Goal: Navigation & Orientation: Find specific page/section

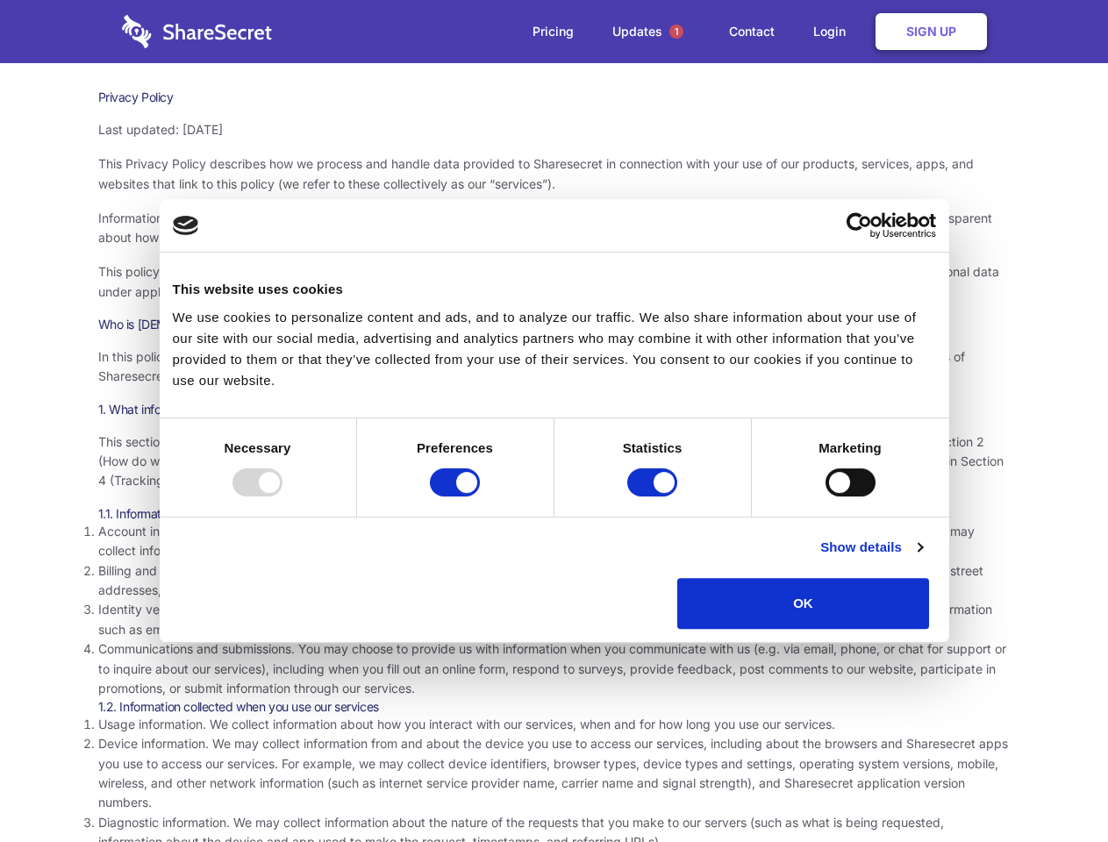
click at [283, 497] on div at bounding box center [258, 483] width 50 height 28
click at [480, 497] on input "Preferences" at bounding box center [455, 483] width 50 height 28
checkbox input "false"
click at [655, 497] on input "Statistics" at bounding box center [652, 483] width 50 height 28
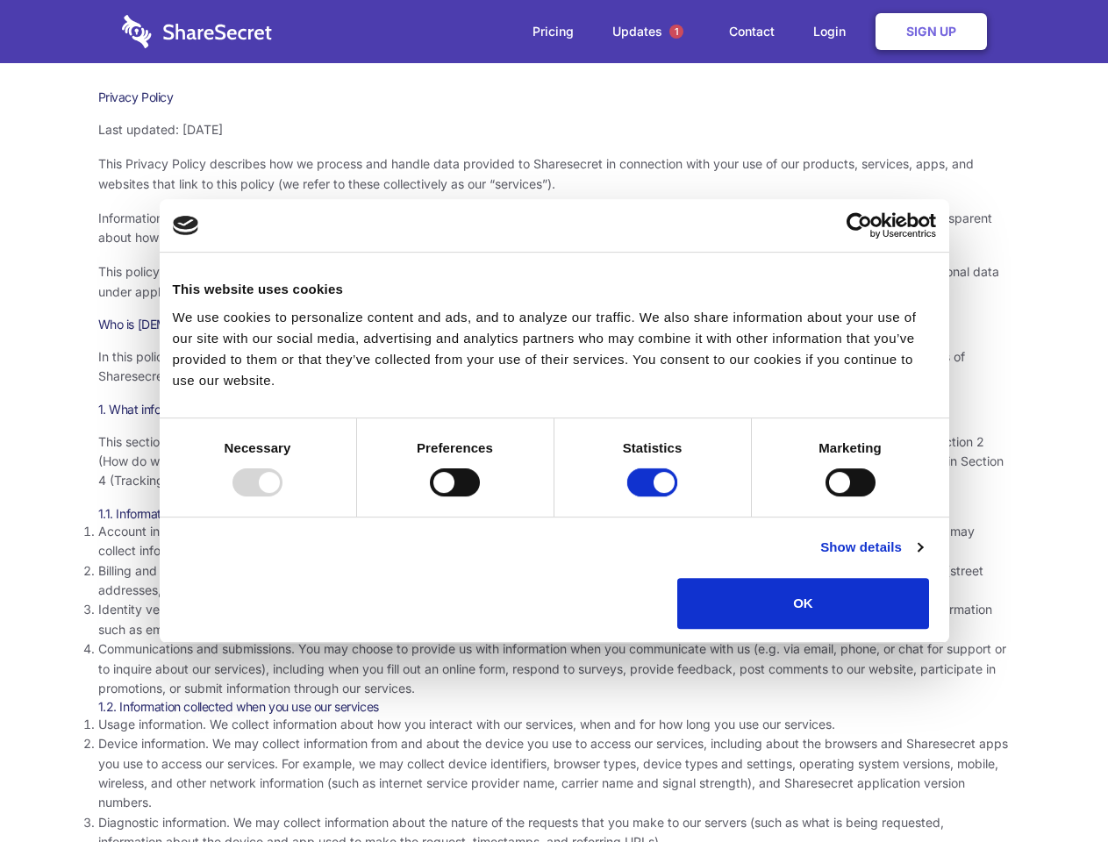
checkbox input "false"
click at [826, 497] on input "Marketing" at bounding box center [851, 483] width 50 height 28
checkbox input "true"
click at [922, 558] on link "Show details" at bounding box center [872, 547] width 102 height 21
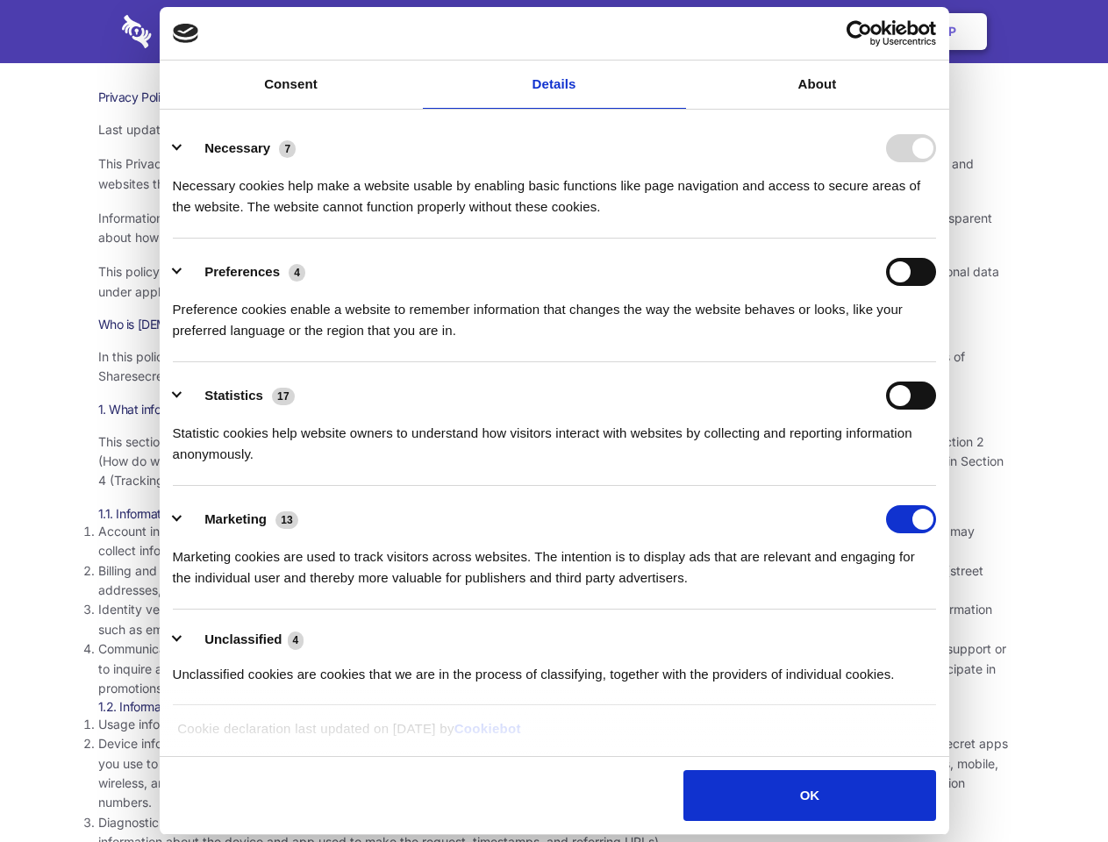
click at [936, 239] on li "Necessary 7 Necessary cookies help make a website usable by enabling basic func…" at bounding box center [555, 177] width 764 height 124
click at [676, 32] on span "1" at bounding box center [677, 32] width 14 height 14
